Goal: Check status: Check status

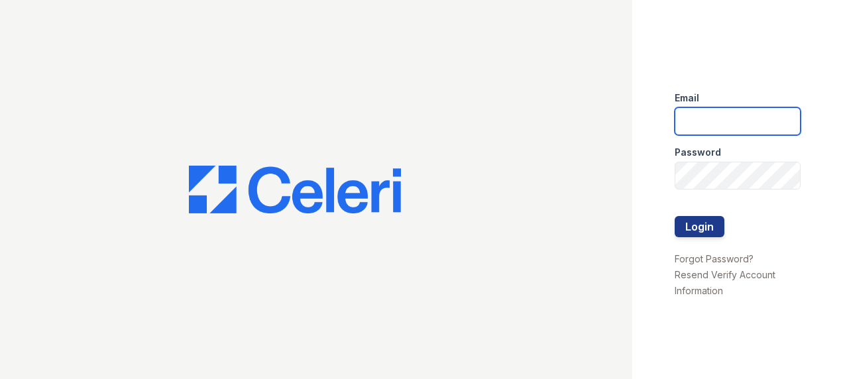
type input "[EMAIL_ADDRESS][DOMAIN_NAME]"
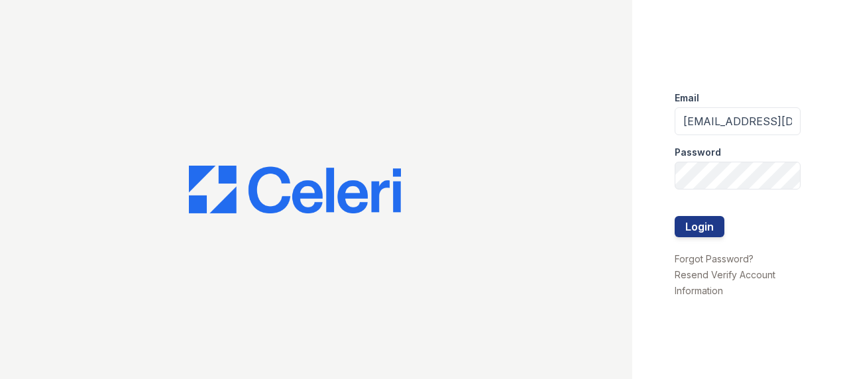
click at [692, 238] on div at bounding box center [737, 243] width 126 height 13
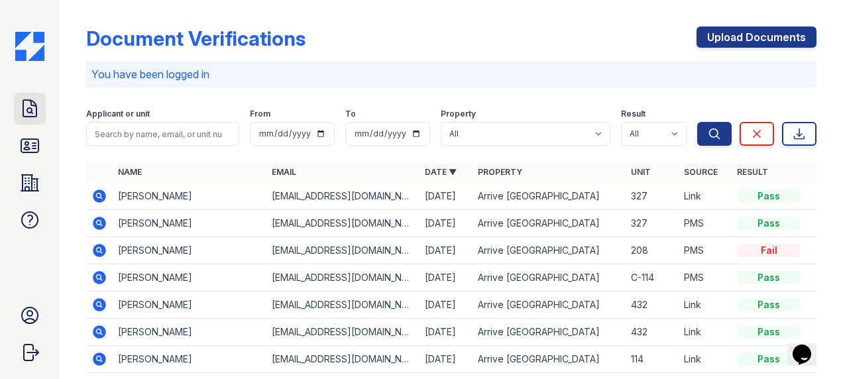
click at [34, 106] on icon at bounding box center [29, 108] width 21 height 21
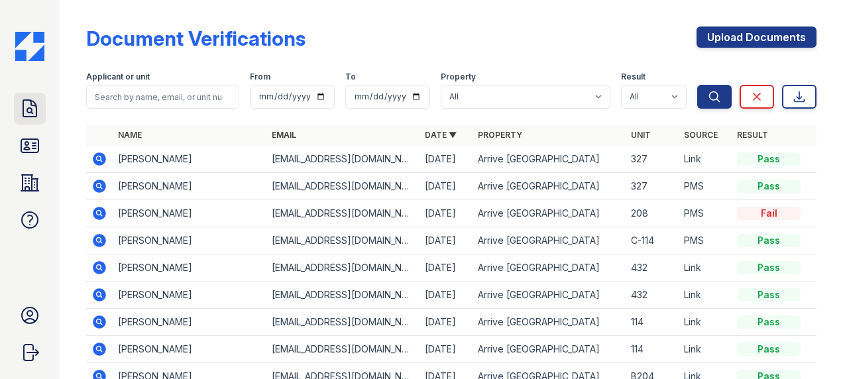
click at [26, 106] on icon at bounding box center [29, 108] width 21 height 21
click at [30, 185] on icon at bounding box center [29, 182] width 21 height 21
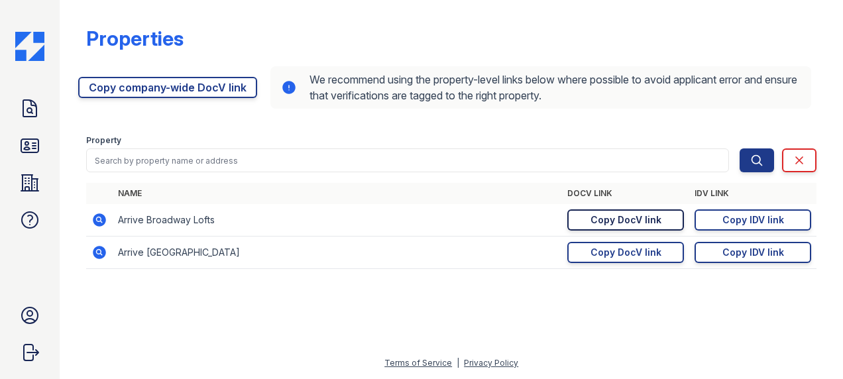
click at [637, 219] on div "Copy DocV link" at bounding box center [625, 219] width 71 height 13
click at [29, 103] on icon at bounding box center [29, 108] width 21 height 21
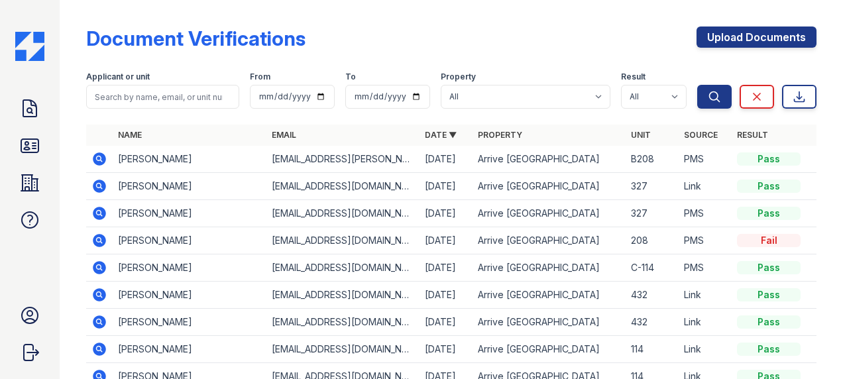
click at [103, 160] on icon at bounding box center [99, 158] width 13 height 13
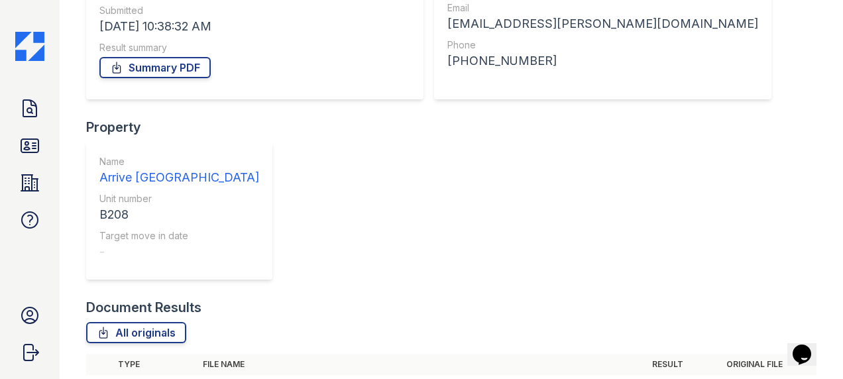
scroll to position [211, 0]
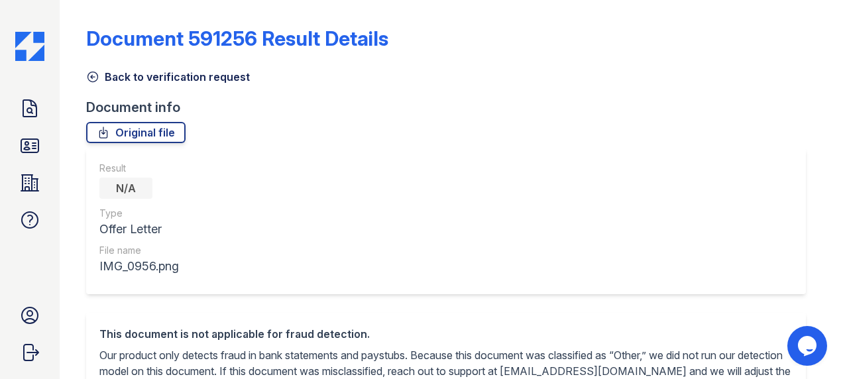
click at [101, 76] on link "Back to verification request" at bounding box center [168, 77] width 164 height 16
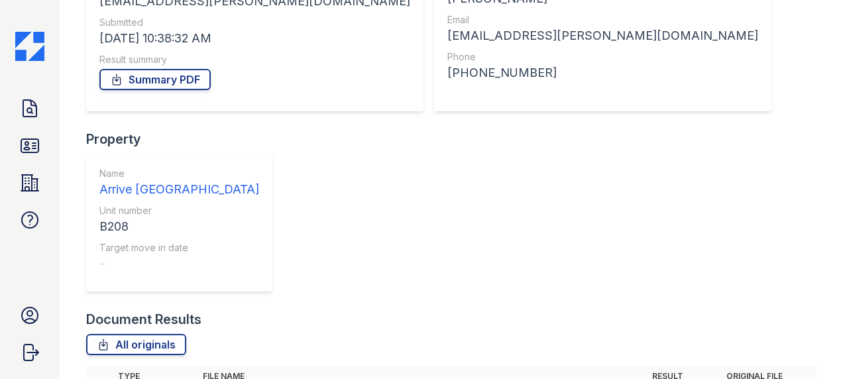
scroll to position [199, 0]
